Goal: Submit feedback/report problem

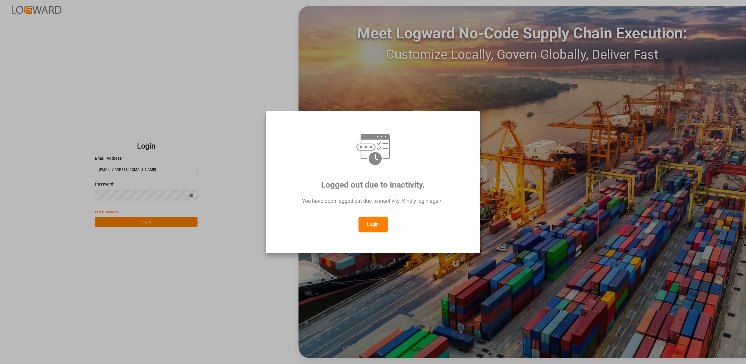
click at [379, 223] on button "Login" at bounding box center [373, 224] width 29 height 16
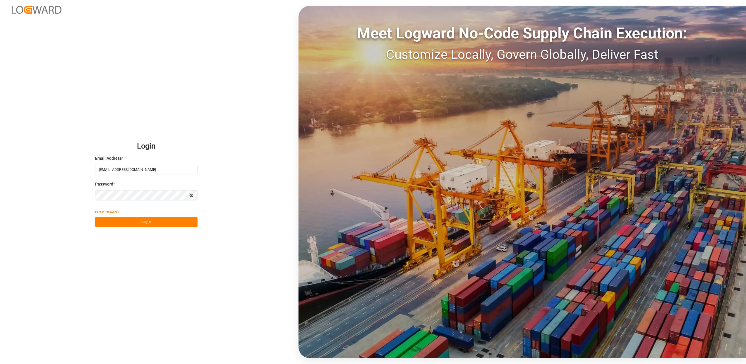
click at [139, 222] on button "Log In" at bounding box center [146, 222] width 102 height 10
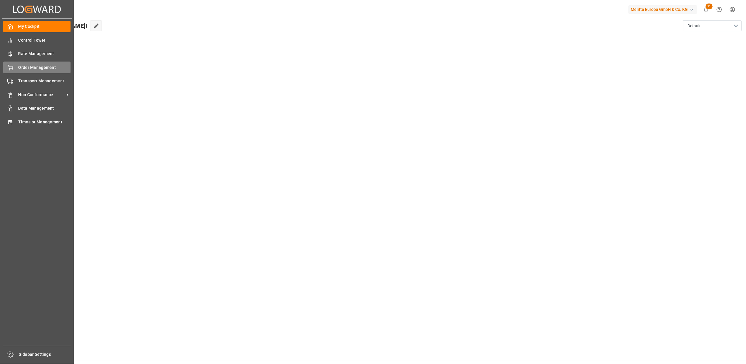
click at [26, 71] on div "Order Management Order Management" at bounding box center [36, 66] width 67 height 11
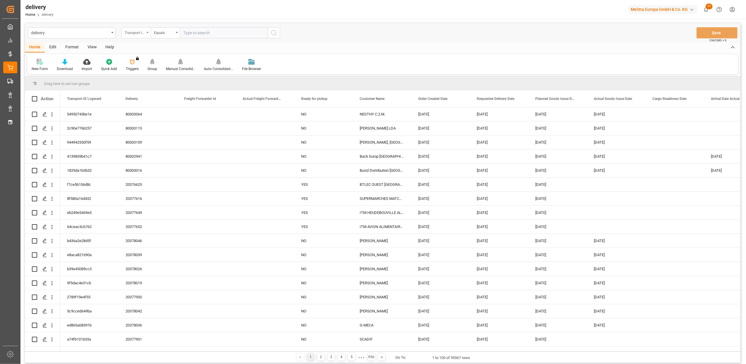
click at [145, 33] on div "Transport ID Logward" at bounding box center [135, 32] width 29 height 11
click at [141, 77] on div "Delivery" at bounding box center [165, 72] width 87 height 12
click at [228, 33] on input "text" at bounding box center [224, 32] width 88 height 11
type input "20375641"
click at [276, 34] on icon "search button" at bounding box center [273, 32] width 7 height 7
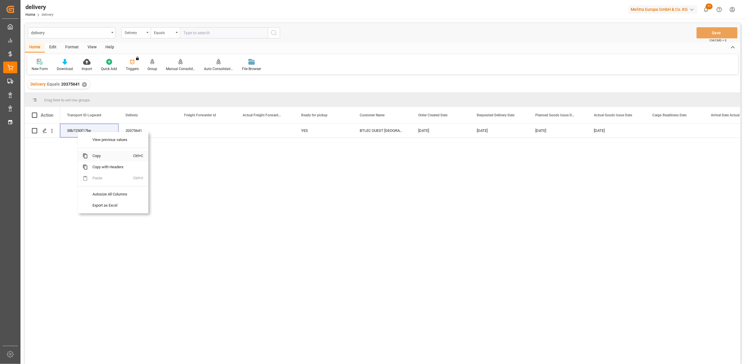
click at [97, 157] on span "Copy" at bounding box center [111, 155] width 46 height 11
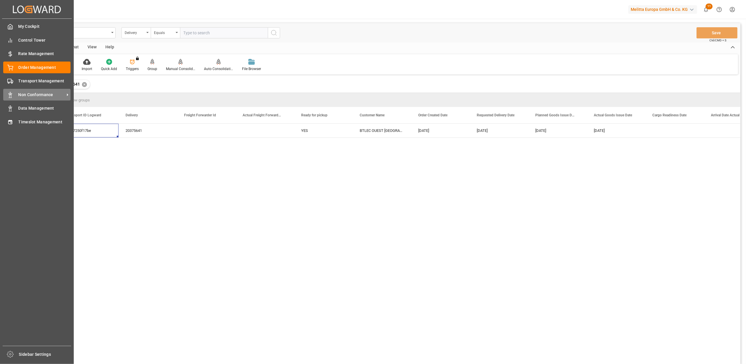
click at [49, 94] on span "Non Conformance" at bounding box center [41, 95] width 46 height 6
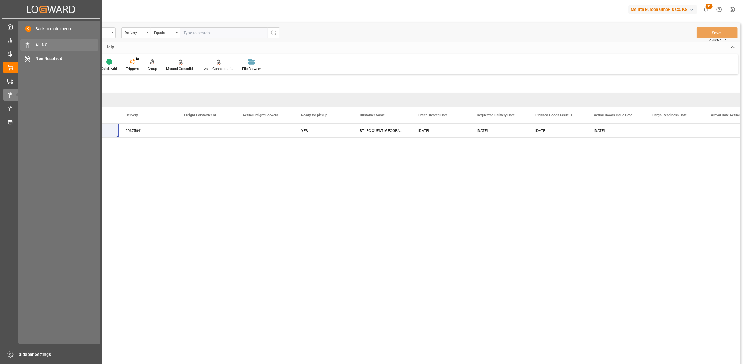
click at [48, 43] on span "All NC" at bounding box center [67, 45] width 63 height 6
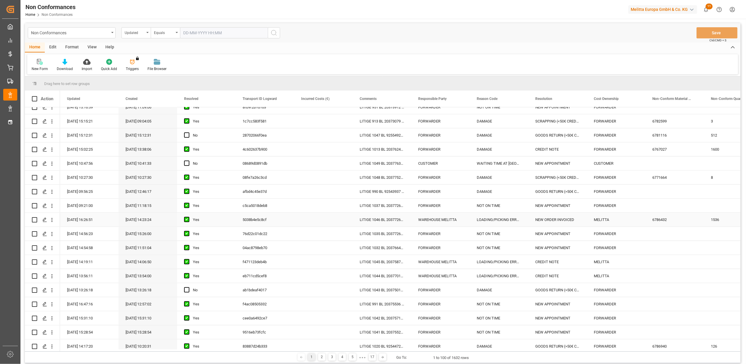
scroll to position [429, 0]
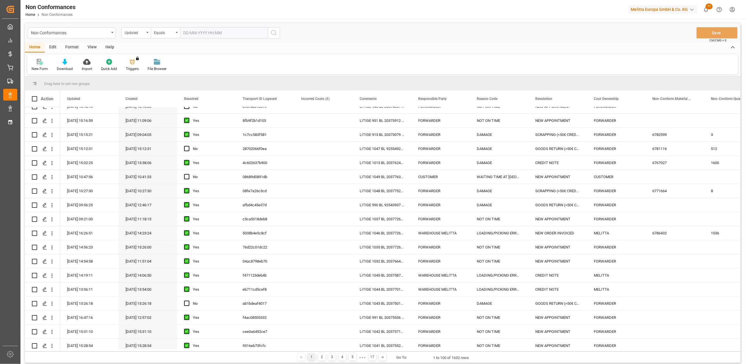
click at [40, 61] on icon at bounding box center [40, 62] width 6 height 6
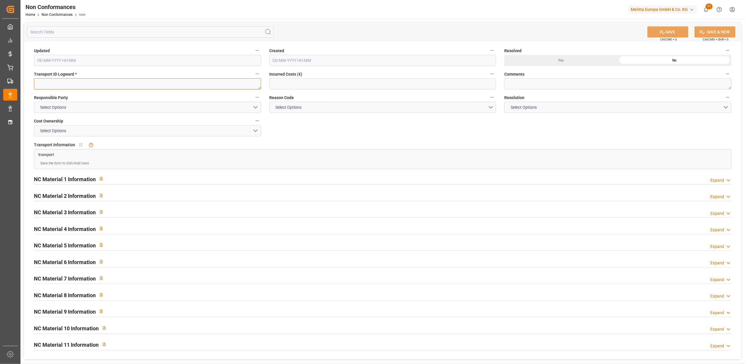
click at [117, 84] on textarea at bounding box center [147, 83] width 227 height 11
paste textarea "38b7250f17be"
type textarea "38b7250f17be"
click at [256, 108] on button "Select Options" at bounding box center [147, 107] width 227 height 11
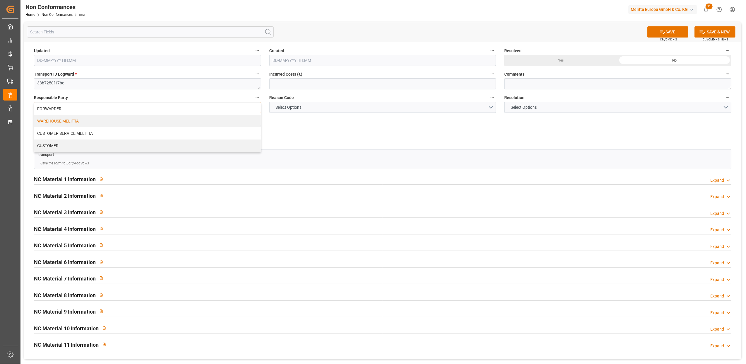
click at [128, 121] on div "WAREHOUSE MELITTA" at bounding box center [147, 121] width 227 height 12
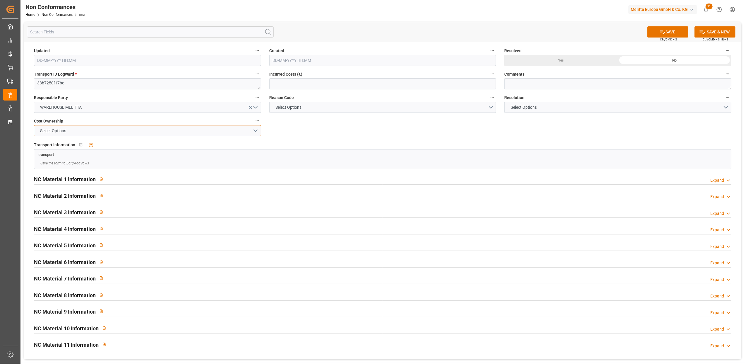
click at [258, 129] on button "Select Options" at bounding box center [147, 130] width 227 height 11
click at [116, 149] on div "MELITTA" at bounding box center [147, 144] width 227 height 12
click at [488, 108] on button "Select Options" at bounding box center [382, 107] width 227 height 11
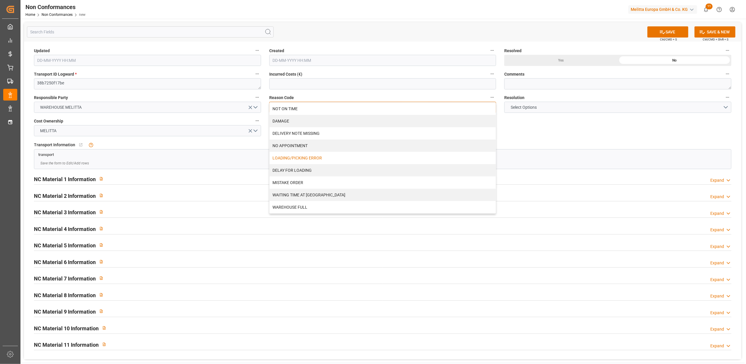
click at [316, 156] on div "LOADING/PICKING ERROR" at bounding box center [383, 158] width 227 height 12
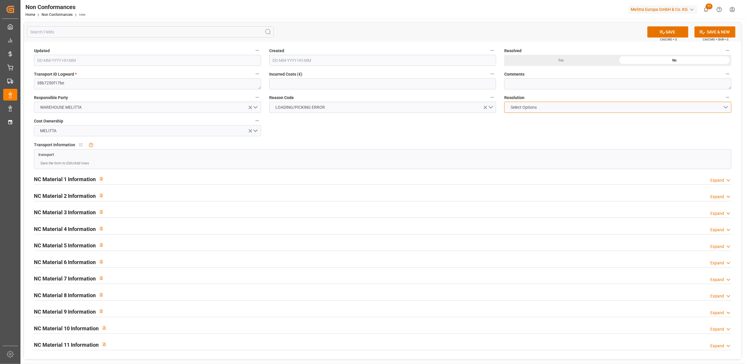
click at [727, 107] on button "Select Options" at bounding box center [617, 107] width 227 height 11
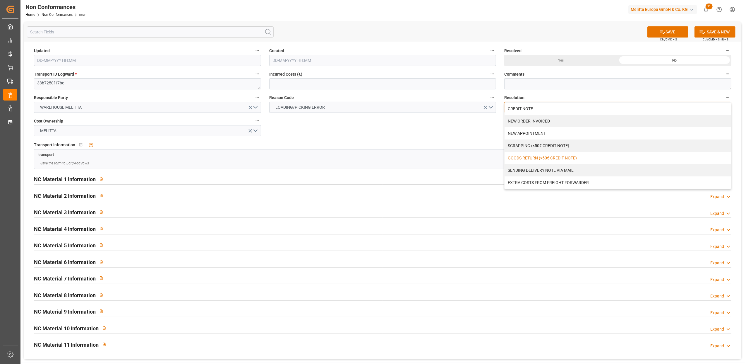
click at [593, 156] on div "GOODS RETURN (>50€ CREDIT NOTE)" at bounding box center [618, 158] width 227 height 12
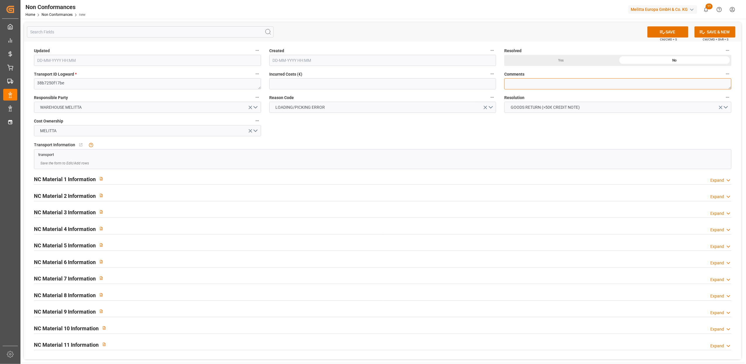
click at [558, 85] on textarea at bounding box center [617, 83] width 227 height 11
type textarea "LITIGE 1050 BL 20375641 Refusé pour produits mélangés // EN RETOUR"
click at [682, 30] on button "SAVE" at bounding box center [668, 31] width 41 height 11
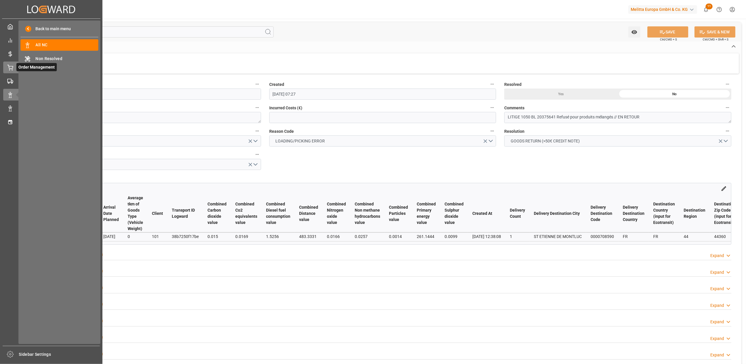
click at [4, 65] on div at bounding box center [8, 67] width 10 height 6
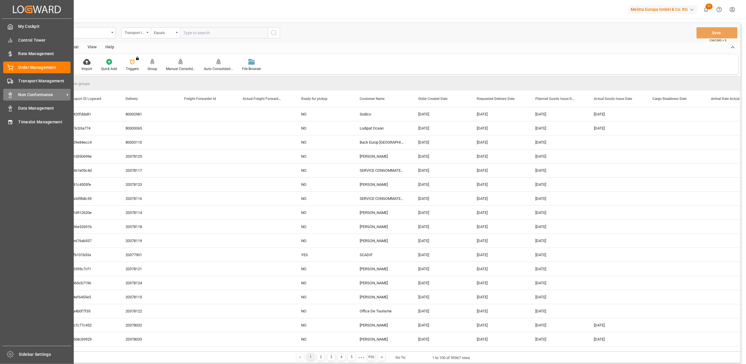
click at [28, 93] on span "Non Conformance" at bounding box center [41, 95] width 46 height 6
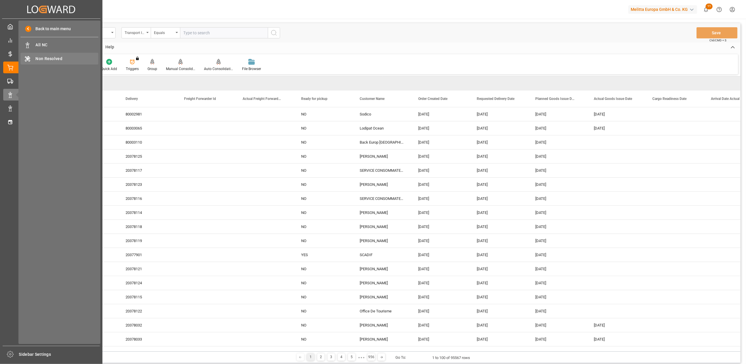
click at [55, 59] on span "Non Resolved" at bounding box center [67, 59] width 63 height 6
